Goal: Transaction & Acquisition: Subscribe to service/newsletter

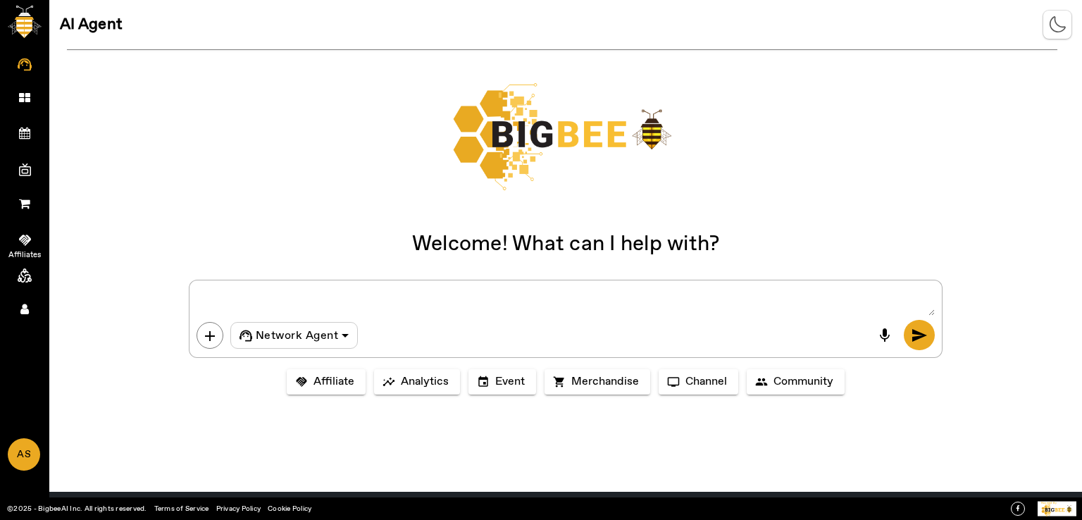
click at [20, 237] on icon at bounding box center [25, 240] width 12 height 11
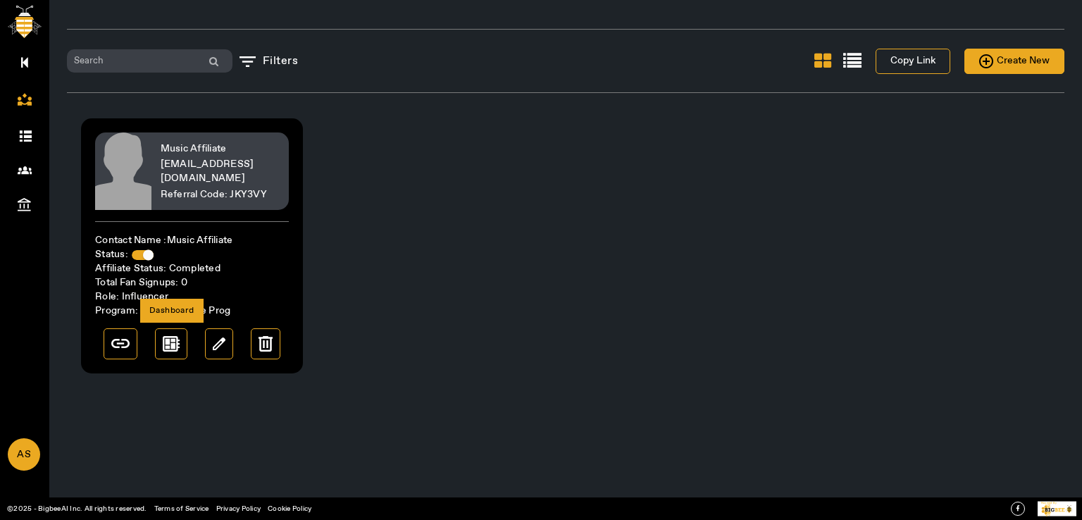
click at [172, 345] on img at bounding box center [171, 343] width 17 height 15
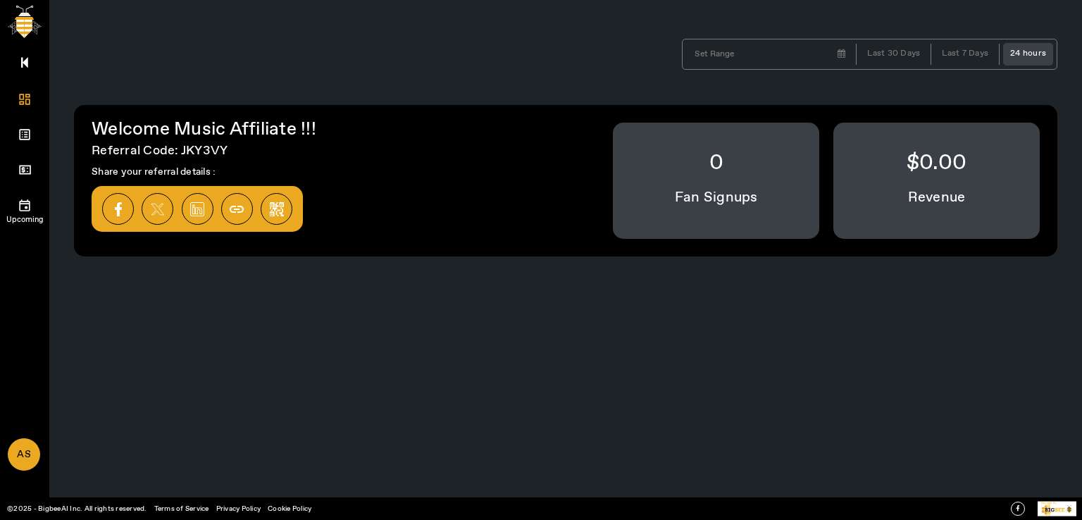
click at [25, 206] on icon at bounding box center [25, 205] width 14 height 14
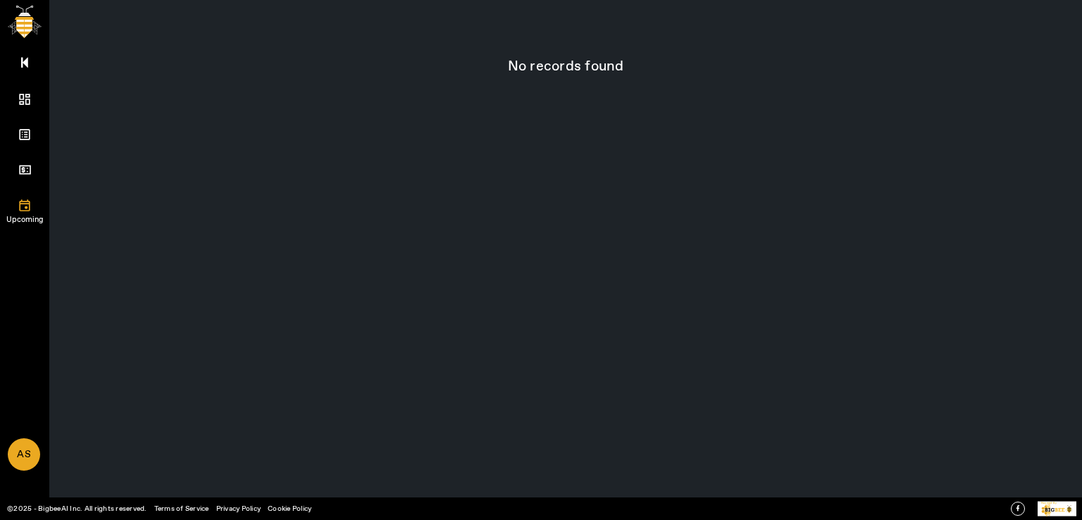
click at [25, 208] on icon at bounding box center [24, 204] width 11 height 11
click at [152, 163] on div "No records found Items per page: 10 0 of 0" at bounding box center [565, 260] width 1033 height 520
click at [26, 57] on icon at bounding box center [24, 62] width 7 height 12
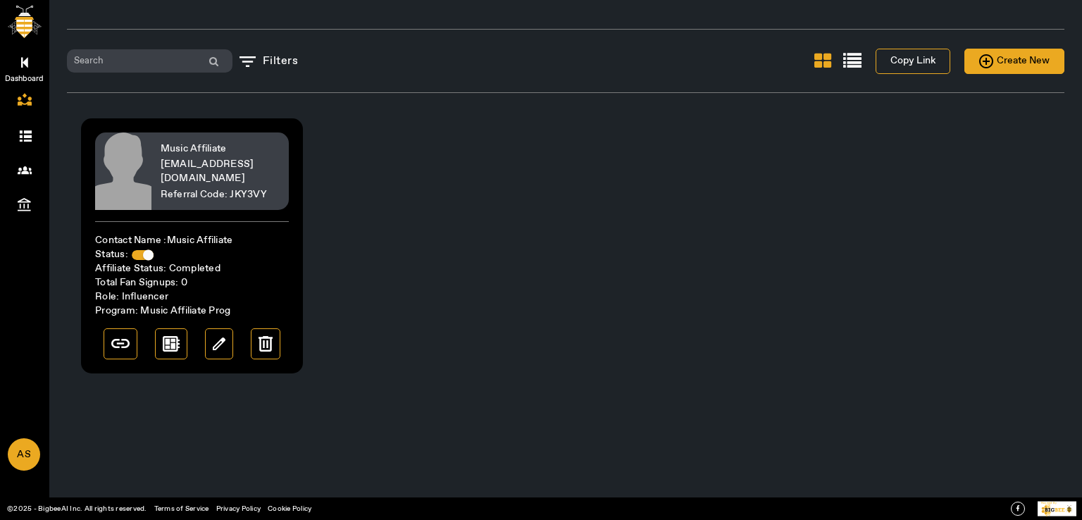
click at [25, 63] on icon at bounding box center [24, 62] width 7 height 12
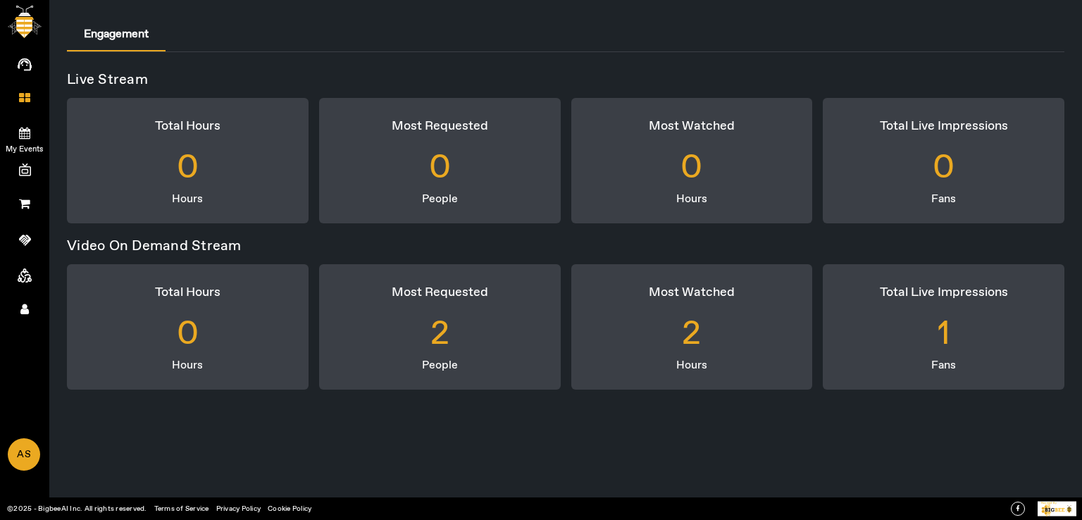
click at [23, 133] on icon at bounding box center [24, 133] width 11 height 12
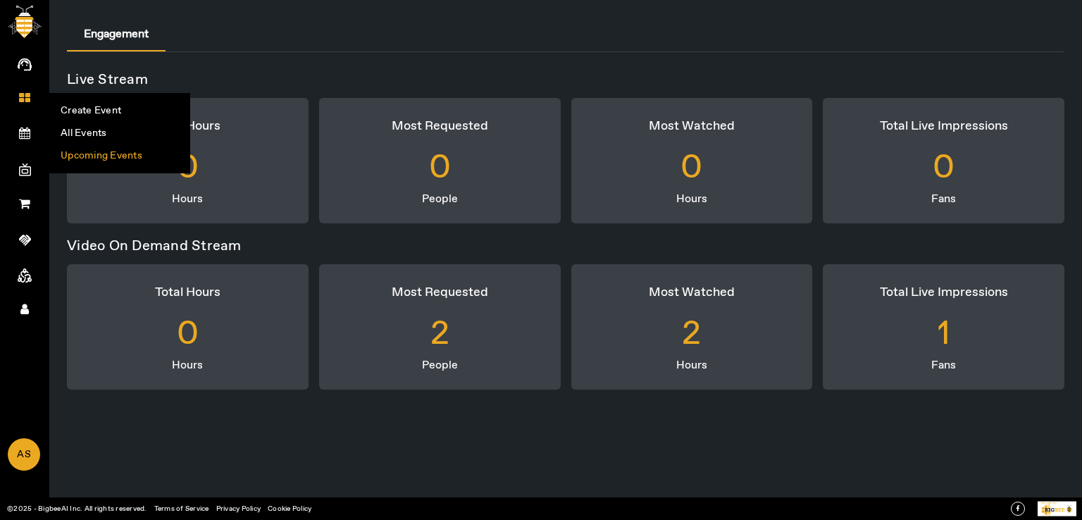
click at [90, 156] on li "Upcoming Events" at bounding box center [119, 155] width 139 height 23
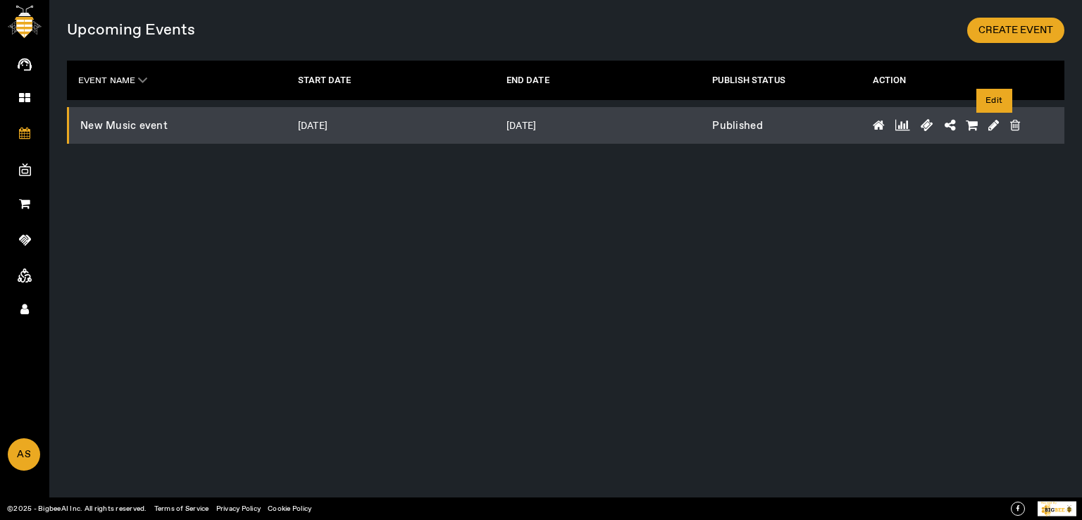
click at [990, 125] on icon at bounding box center [993, 125] width 11 height 13
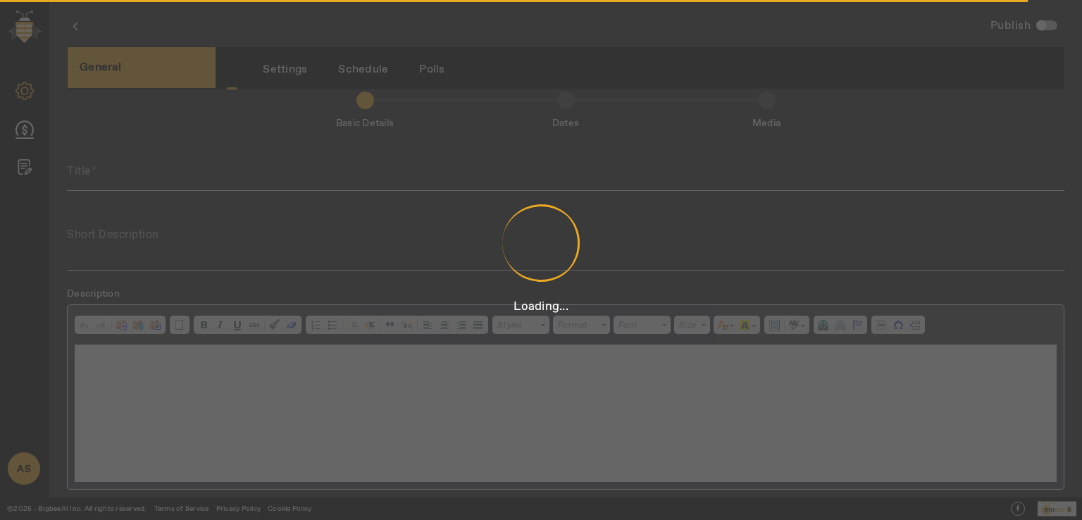
scroll to position [3, 0]
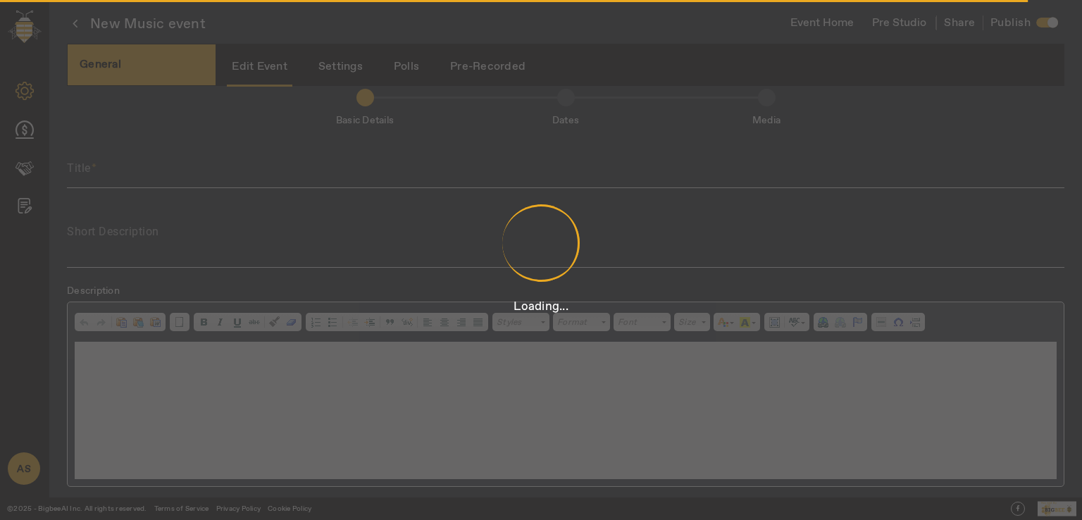
type input "New Music event"
type textarea "New Music event"
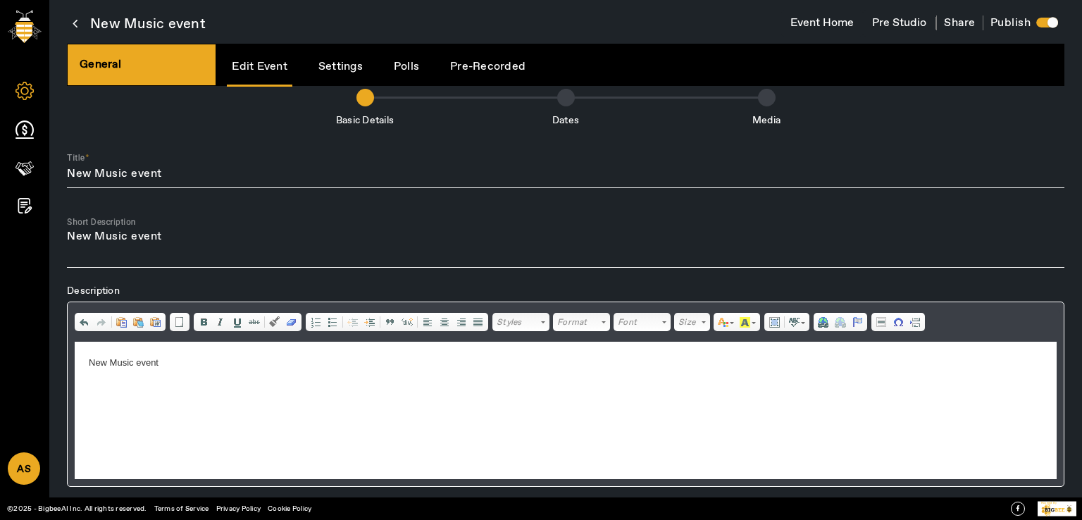
click at [330, 69] on link "Settings" at bounding box center [340, 67] width 54 height 36
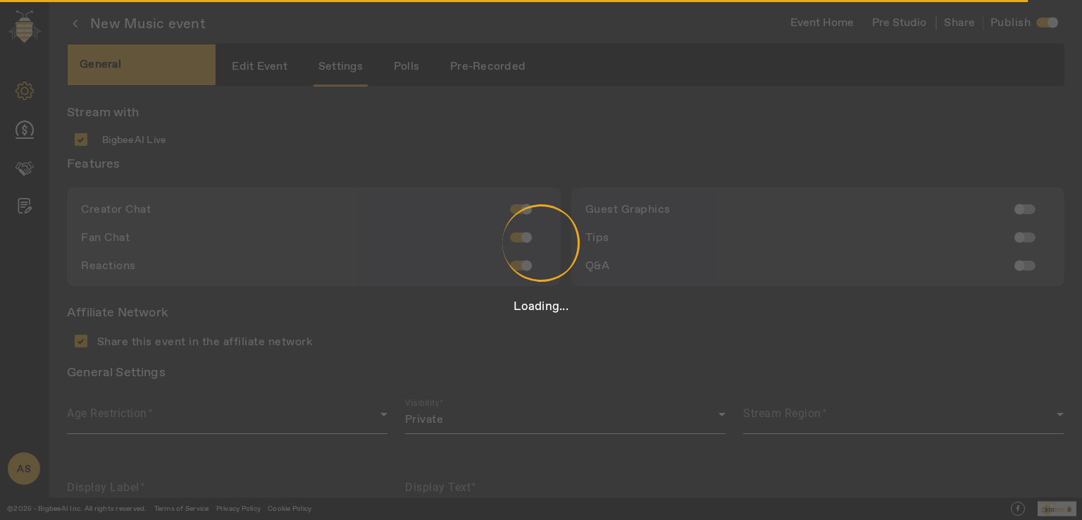
type input "Produced by"
type input "[PERSON_NAME] [PERSON_NAME]"
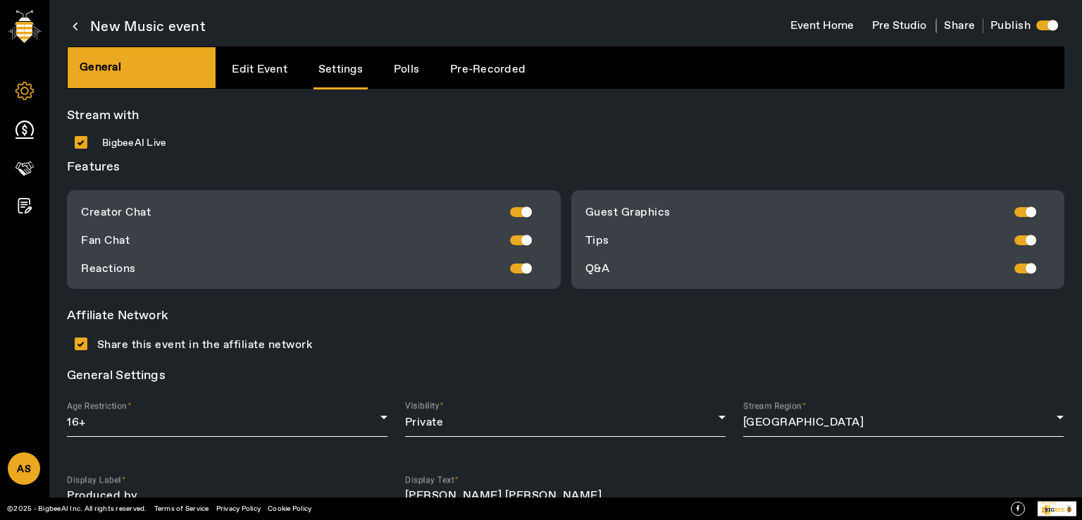
click at [29, 26] on img at bounding box center [25, 27] width 34 height 32
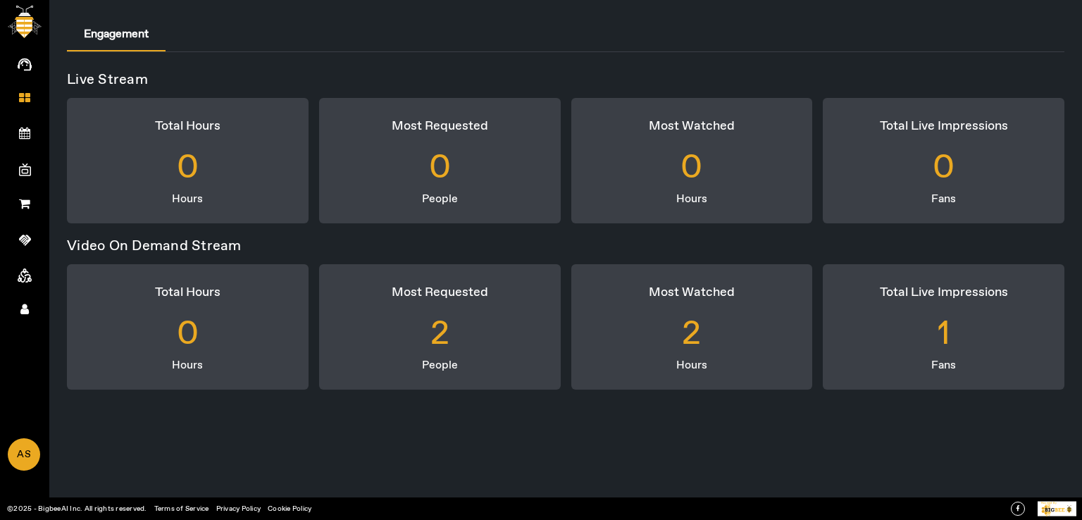
click at [608, 426] on div "Live Stream Total Hours 0 Hours Most Requested 0 People Most Watched 0 Hours To…" at bounding box center [565, 245] width 997 height 387
click at [199, 435] on div "Live Stream Total Hours 0 Hours Most Requested 0 People Most Watched 0 Hours To…" at bounding box center [565, 245] width 997 height 387
click at [14, 456] on span "AS" at bounding box center [24, 455] width 30 height 30
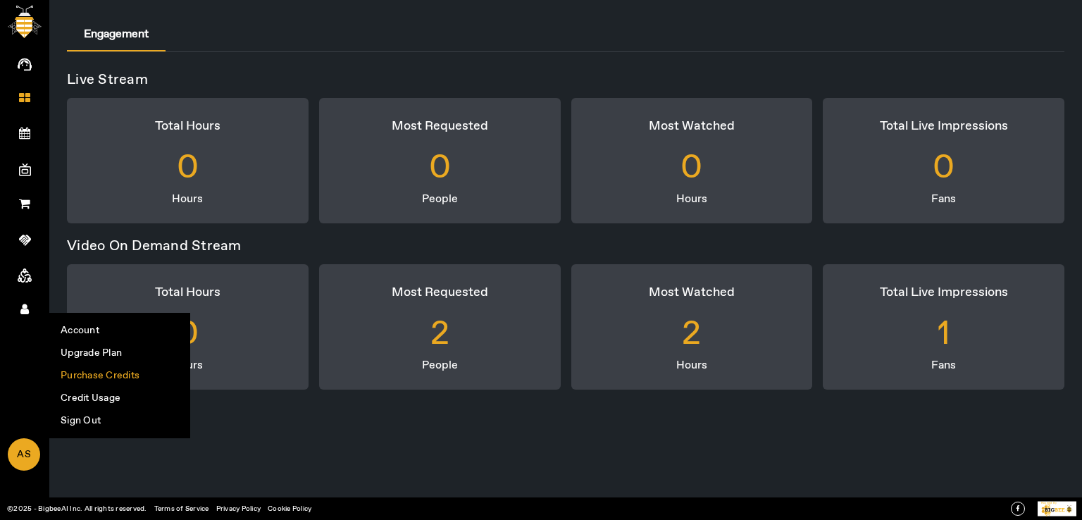
click at [97, 375] on li "Purchase Credits" at bounding box center [119, 375] width 139 height 23
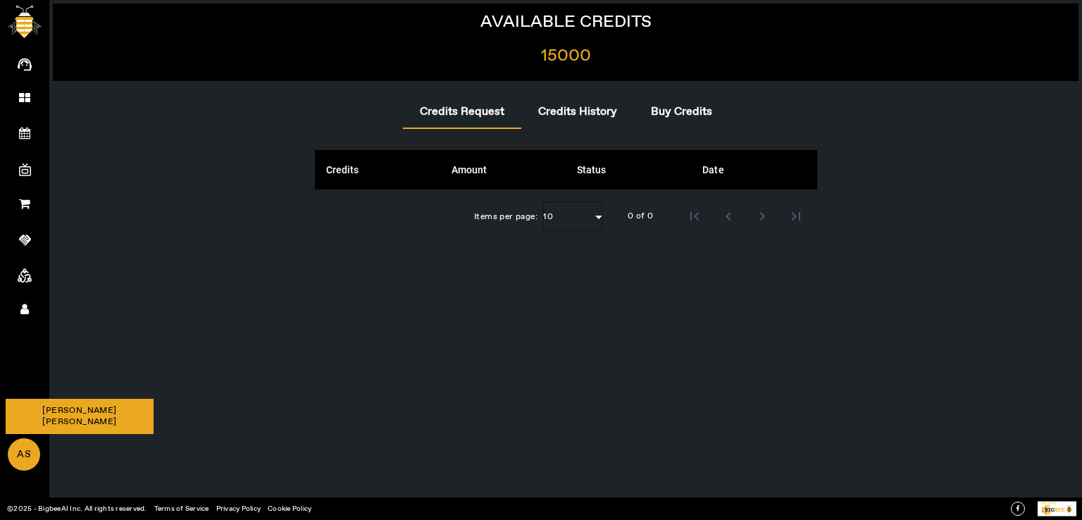
click at [23, 445] on span "AS" at bounding box center [24, 455] width 30 height 30
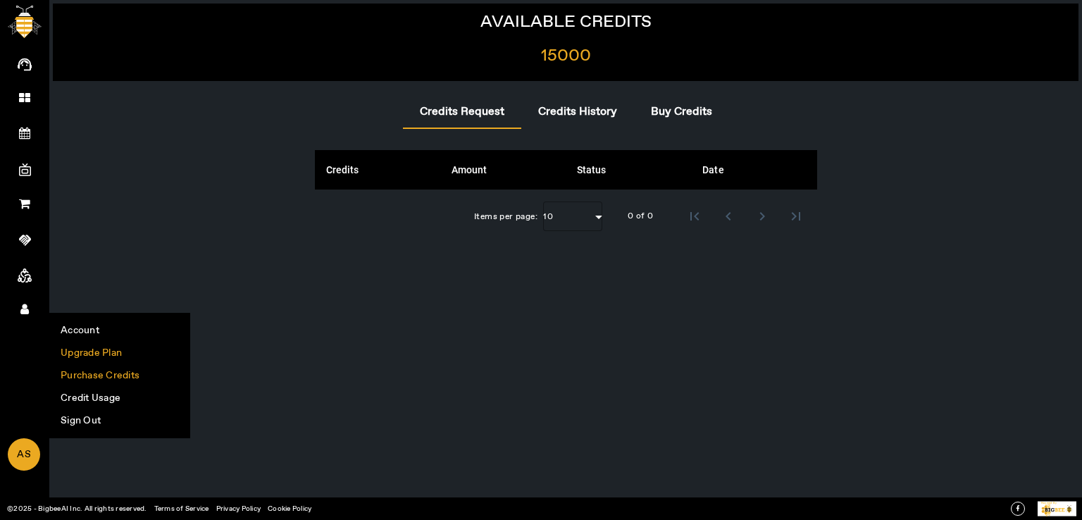
click at [88, 357] on li "Upgrade Plan" at bounding box center [119, 353] width 139 height 23
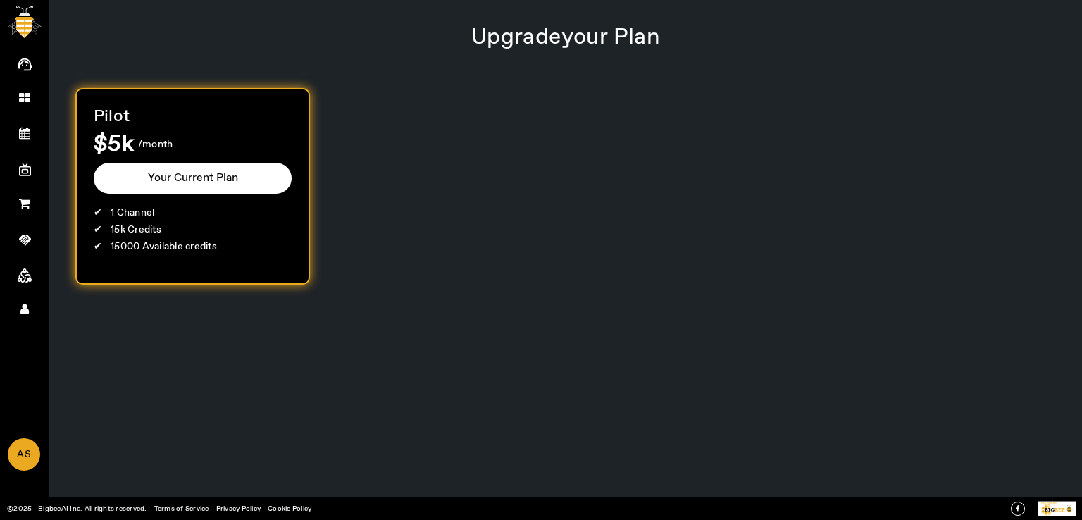
click at [552, 237] on div "Pilot $5k /month Your Current Plan 1 Channel 15k Credits 15000 Available credits" at bounding box center [565, 186] width 981 height 197
click at [31, 11] on img at bounding box center [25, 22] width 34 height 32
click at [25, 20] on img at bounding box center [25, 22] width 34 height 32
click at [387, 382] on div "Upgrade your Plan Pilot $5k /month Your Current Plan 1 Channel 15k Credits 1500…" at bounding box center [565, 260] width 1033 height 520
click at [27, 88] on link "Dashboard" at bounding box center [24, 96] width 49 height 35
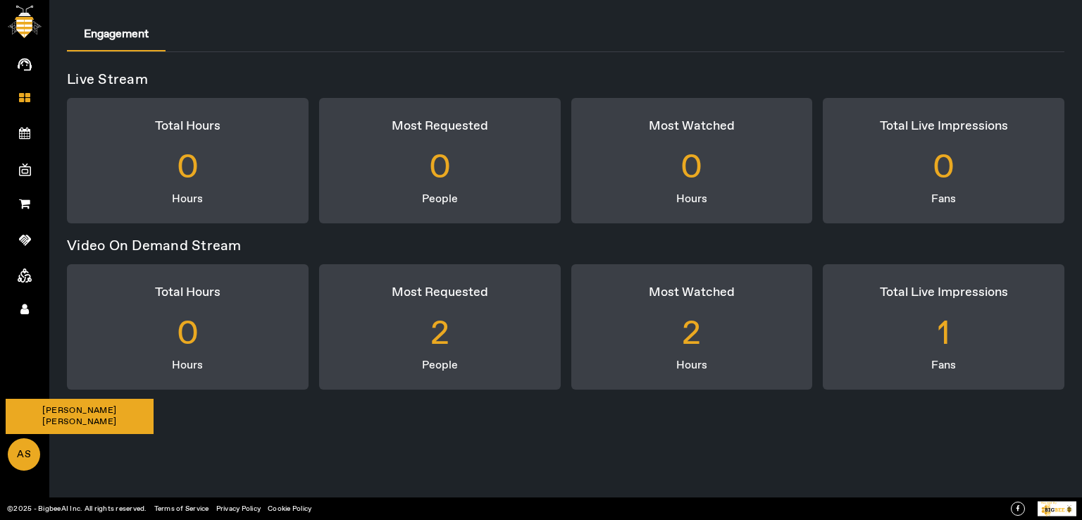
click at [23, 468] on span "AS" at bounding box center [24, 455] width 30 height 30
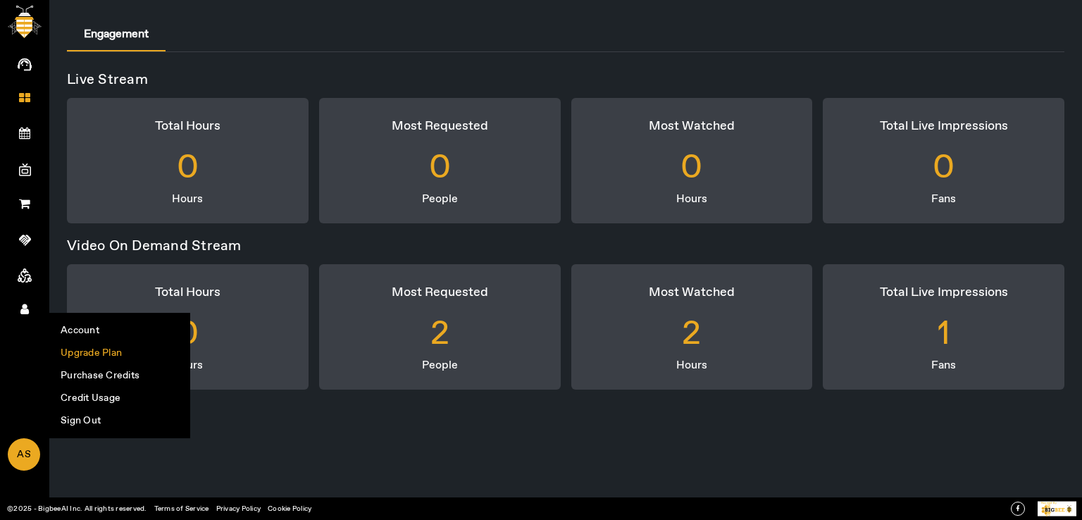
click at [101, 354] on li "Upgrade Plan" at bounding box center [119, 353] width 139 height 23
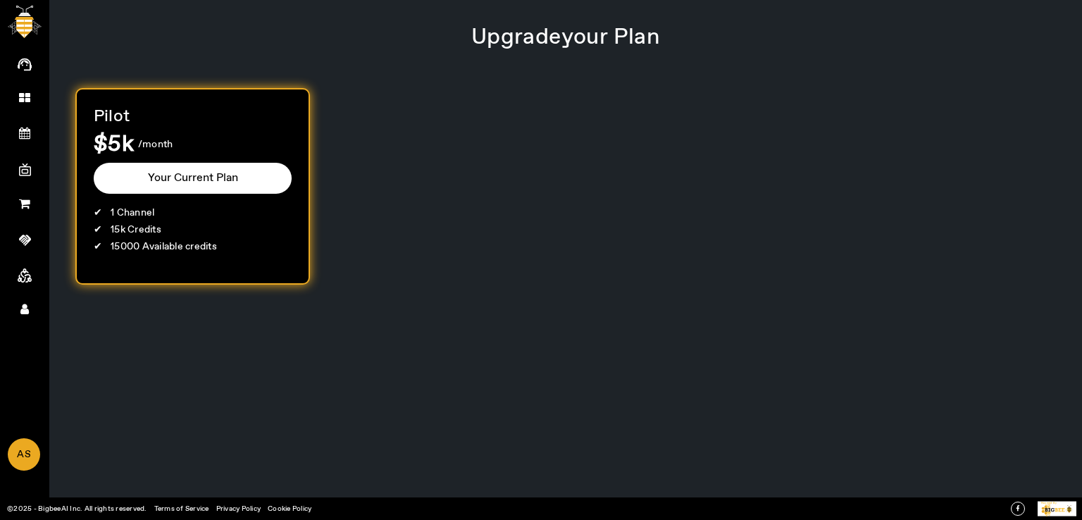
click at [476, 199] on div "Pilot $5k /month Your Current Plan 1 Channel 15k Credits 15000 Available credits" at bounding box center [565, 186] width 981 height 197
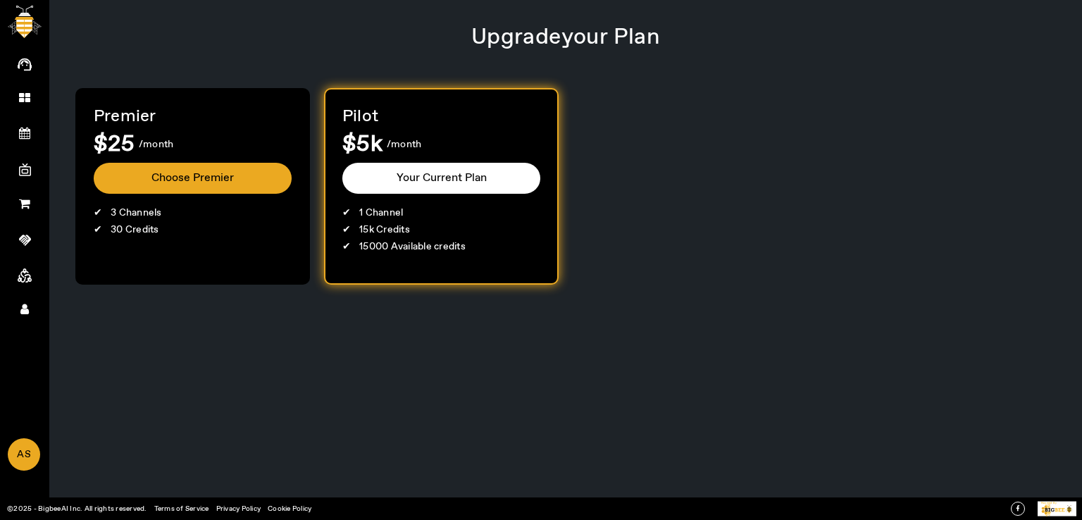
click at [194, 170] on button "Choose Premier" at bounding box center [193, 178] width 198 height 31
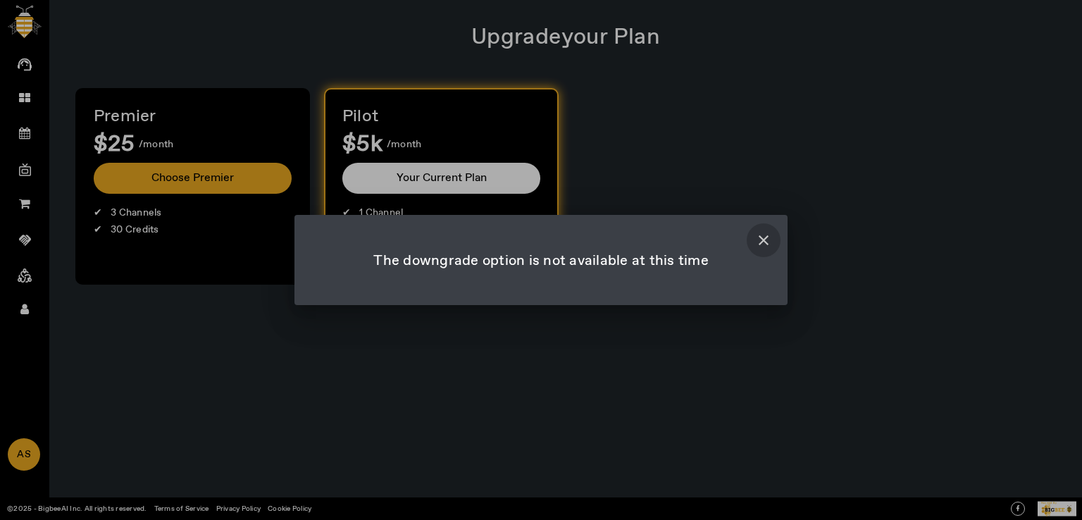
click at [760, 239] on span at bounding box center [764, 240] width 34 height 34
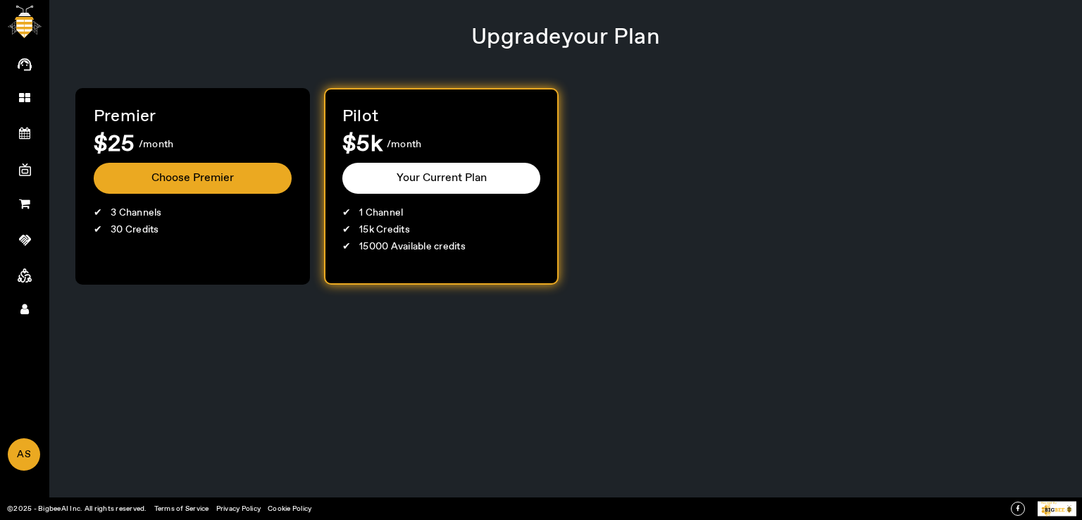
click at [487, 358] on div "Upgrade your Plan Premier $25 /month Choose Premier 3 Channels 30 Credits Pilot…" at bounding box center [565, 260] width 1033 height 520
click at [402, 368] on div "Upgrade your Plan Premier $25 /month Choose Premier 3 Channels 30 Credits Pilot…" at bounding box center [565, 260] width 1033 height 520
click at [531, 335] on div "Upgrade your Plan Premier $25 /month Choose Premier 3 Channels 30 Credits Pilot…" at bounding box center [565, 260] width 1033 height 520
click at [488, 247] on li "15000 Available credits" at bounding box center [441, 247] width 198 height 17
click at [671, 247] on div "Premier $25 /month Choose Premier 3 Channels 30 Credits Pilot $5k /month Your C…" at bounding box center [565, 186] width 981 height 197
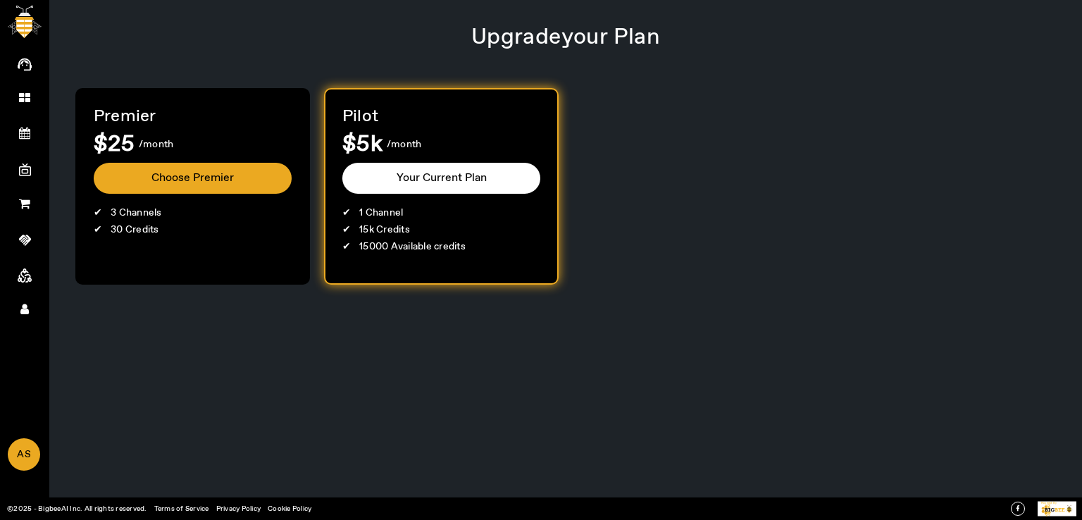
click at [803, 270] on div "Premier $25 /month Choose Premier 3 Channels 30 Credits Pilot $5k /month Your C…" at bounding box center [565, 186] width 981 height 197
click at [249, 375] on div "Upgrade your Plan Premier $25 /month Choose Premier 3 Channels 30 Credits Pilot…" at bounding box center [565, 260] width 1033 height 520
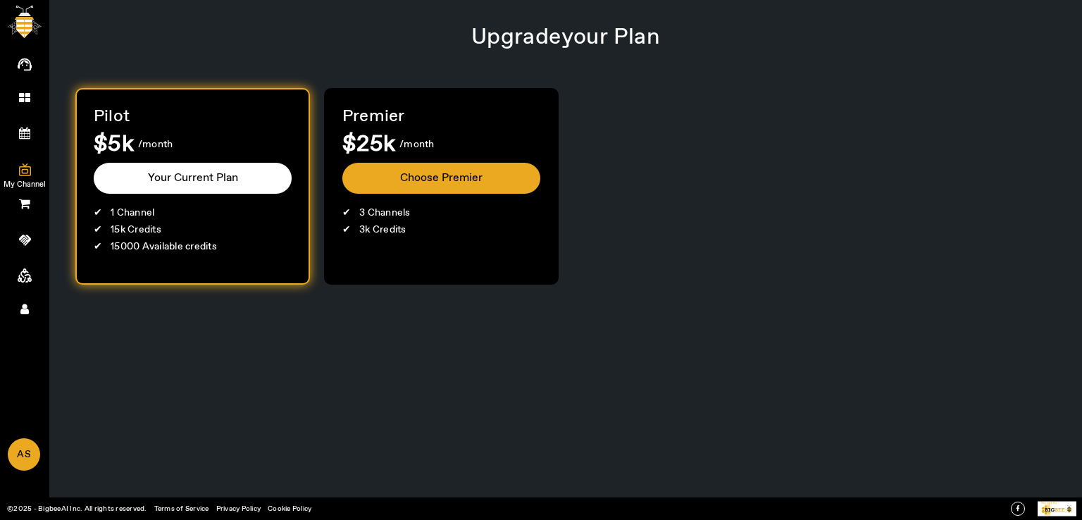
click at [25, 167] on icon at bounding box center [25, 170] width 12 height 14
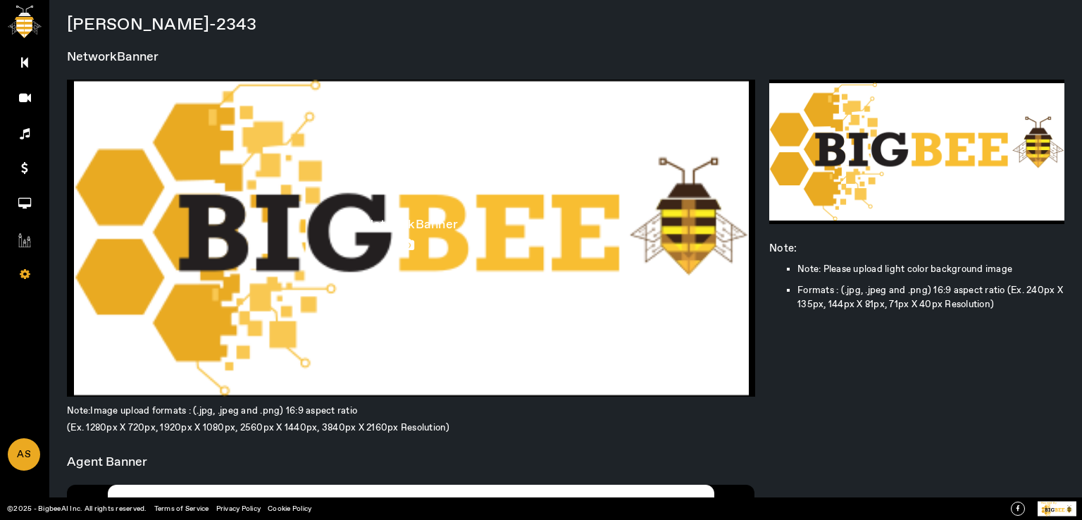
click at [410, 332] on div at bounding box center [411, 238] width 688 height 317
